Goal: Task Accomplishment & Management: Manage account settings

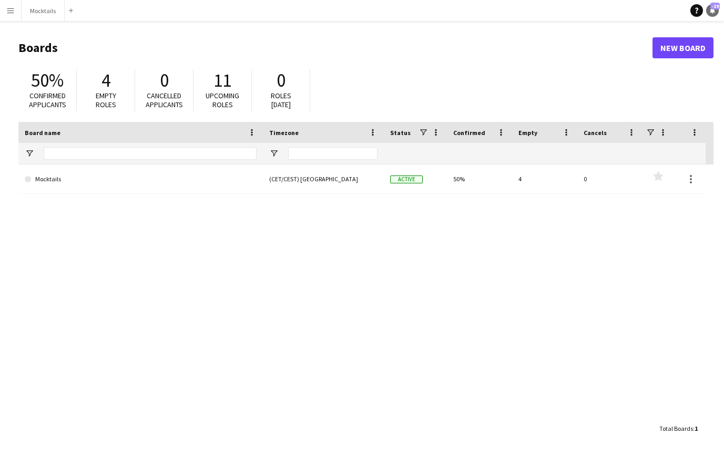
click at [713, 13] on icon "Notifications" at bounding box center [712, 10] width 6 height 6
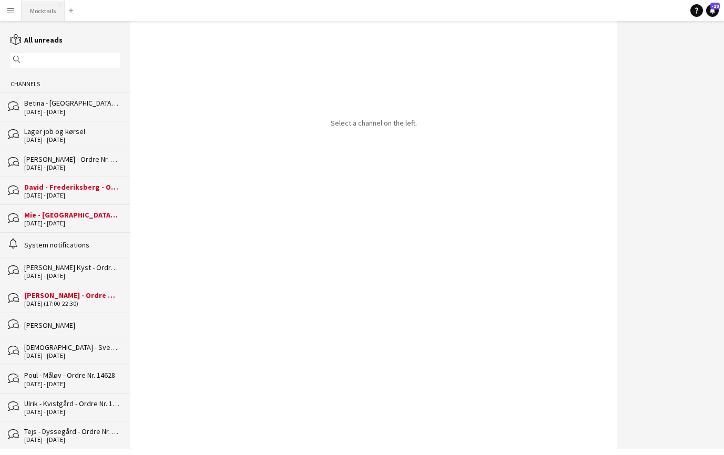
click at [42, 13] on button "Mocktails Close" at bounding box center [43, 11] width 43 height 20
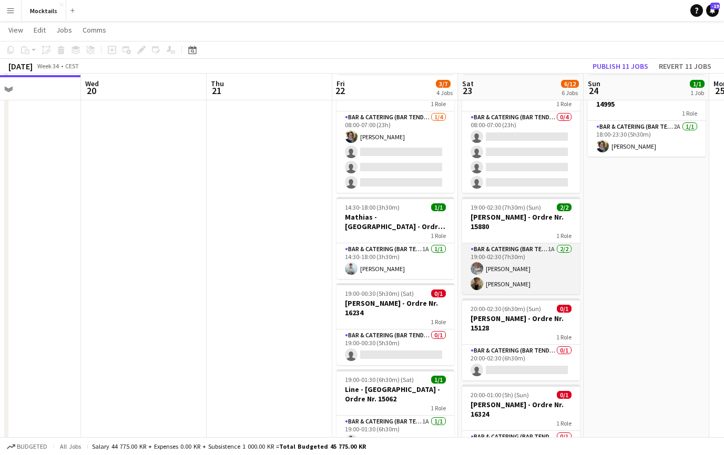
scroll to position [49, 0]
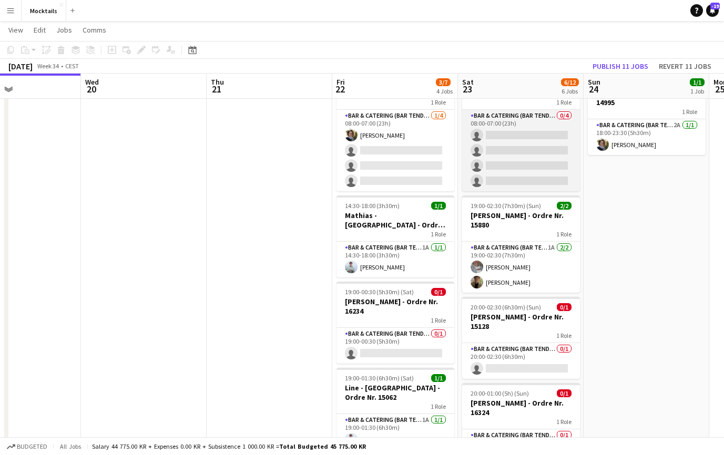
click at [520, 171] on app-card-role "Bar & Catering (Bar Tender) 0/4 08:00-07:00 (23h) single-neutral-actions single…" at bounding box center [521, 150] width 118 height 81
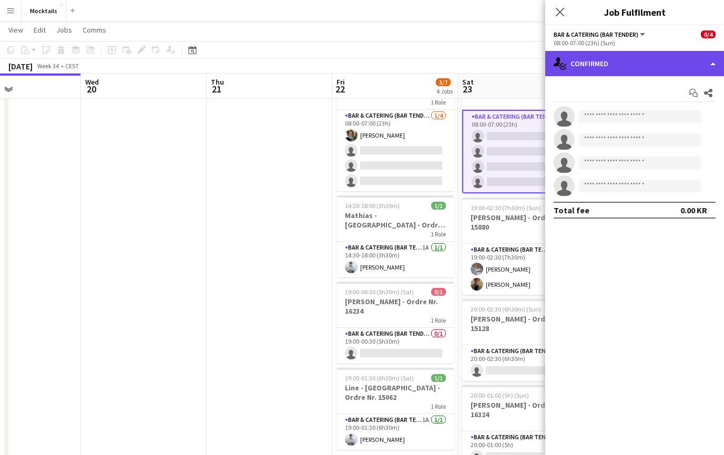
click at [584, 61] on div "single-neutral-actions-check-2 Confirmed" at bounding box center [634, 63] width 179 height 25
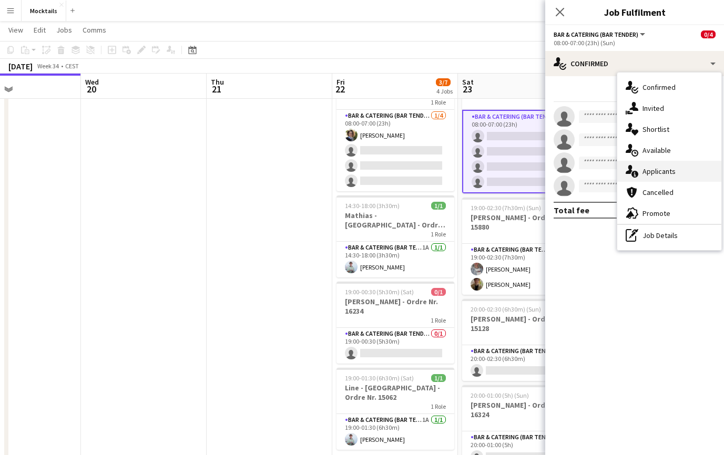
click at [636, 171] on icon "single-neutral-actions-information" at bounding box center [631, 171] width 13 height 13
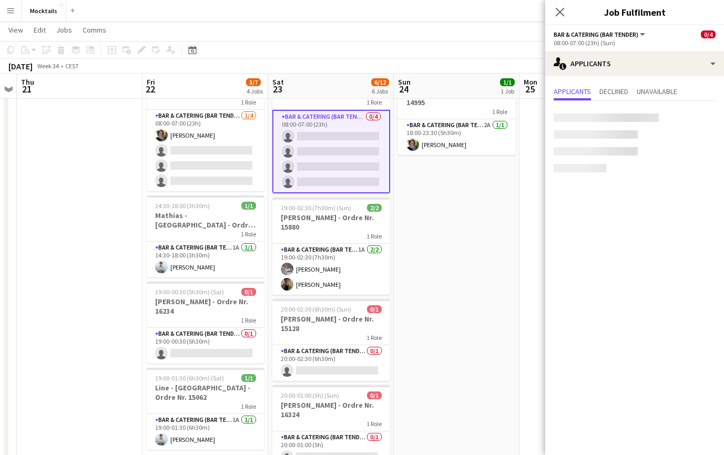
scroll to position [0, 361]
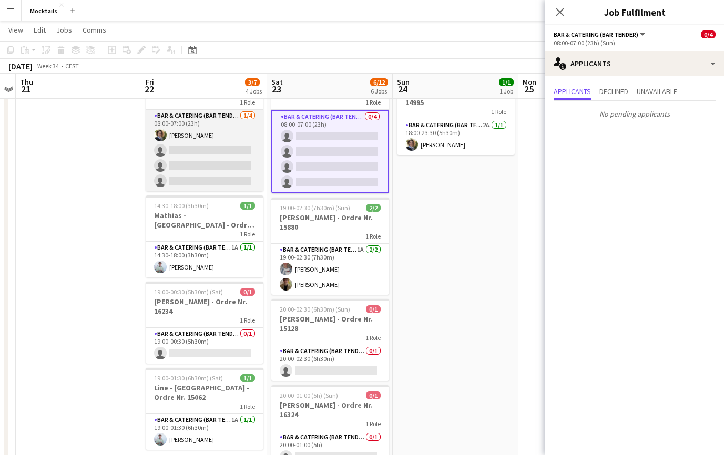
click at [219, 180] on app-card-role "Bar & Catering (Bar Tender) [DATE] 08:00-07:00 (23h) [PERSON_NAME] single-neutr…" at bounding box center [205, 150] width 118 height 81
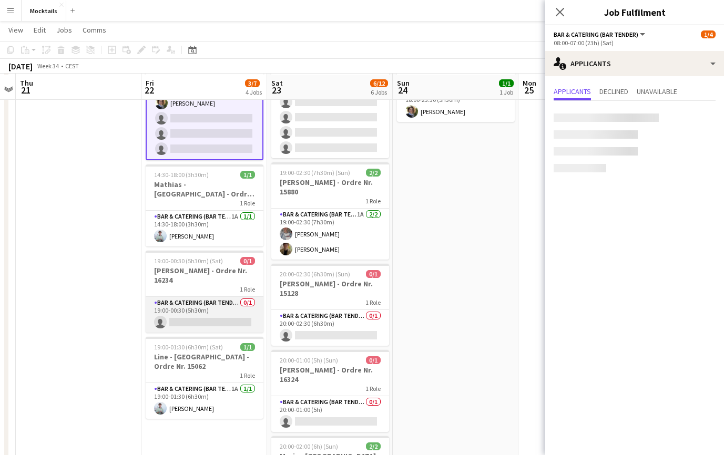
scroll to position [83, 0]
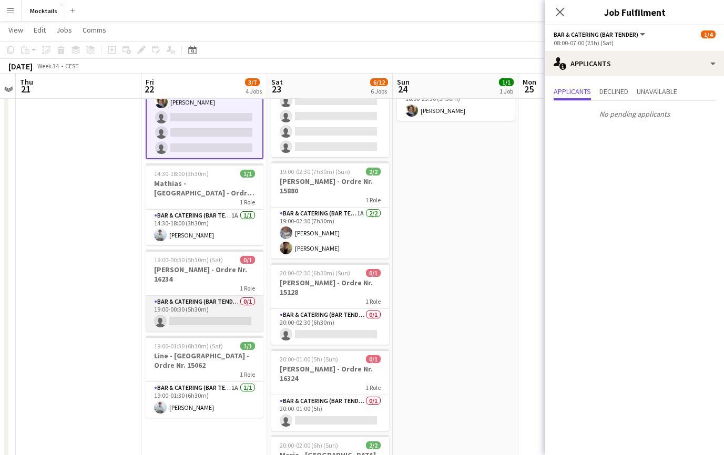
click at [212, 306] on app-card-role "Bar & Catering (Bar Tender) 0/1 19:00-00:30 (5h30m) single-neutral-actions" at bounding box center [205, 314] width 118 height 36
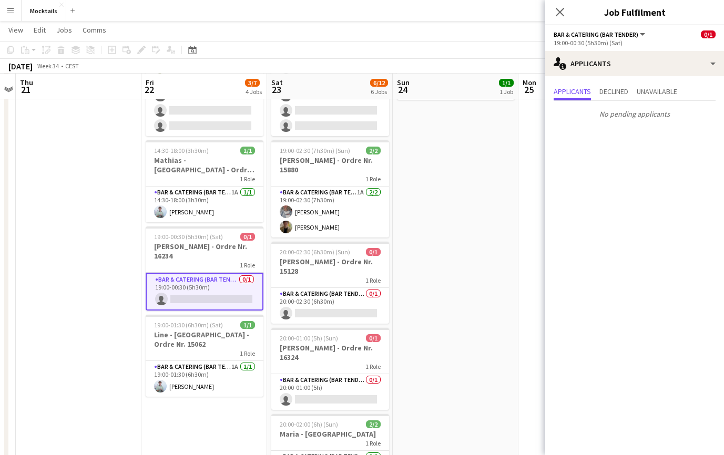
scroll to position [105, 0]
click at [324, 310] on app-card-role "Bar & Catering (Bar Tender) 0/1 20:00-02:30 (6h30m) single-neutral-actions" at bounding box center [330, 305] width 118 height 36
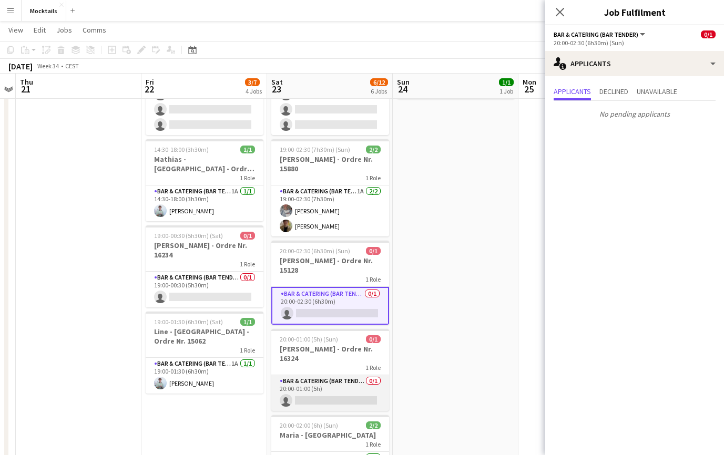
click at [327, 382] on app-card-role "Bar & Catering (Bar Tender) 0/1 20:00-01:00 (5h) single-neutral-actions" at bounding box center [330, 393] width 118 height 36
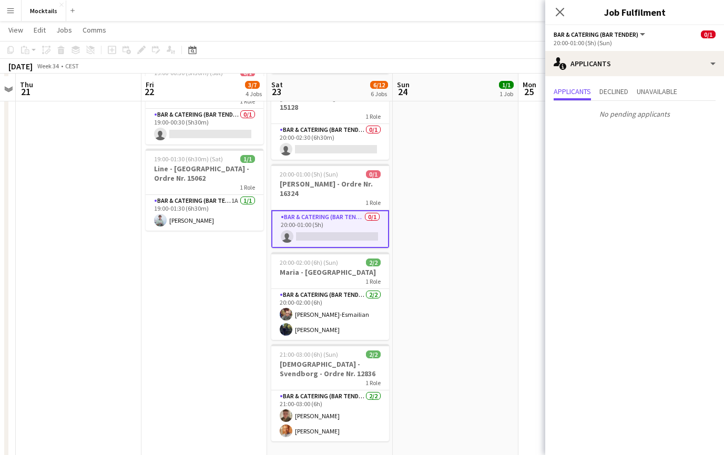
scroll to position [272, 0]
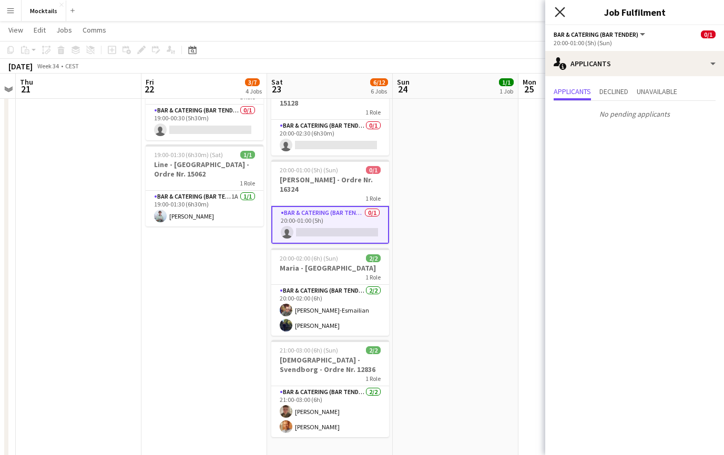
click at [561, 14] on icon "Close pop-in" at bounding box center [559, 12] width 10 height 10
